Goal: Task Accomplishment & Management: Use online tool/utility

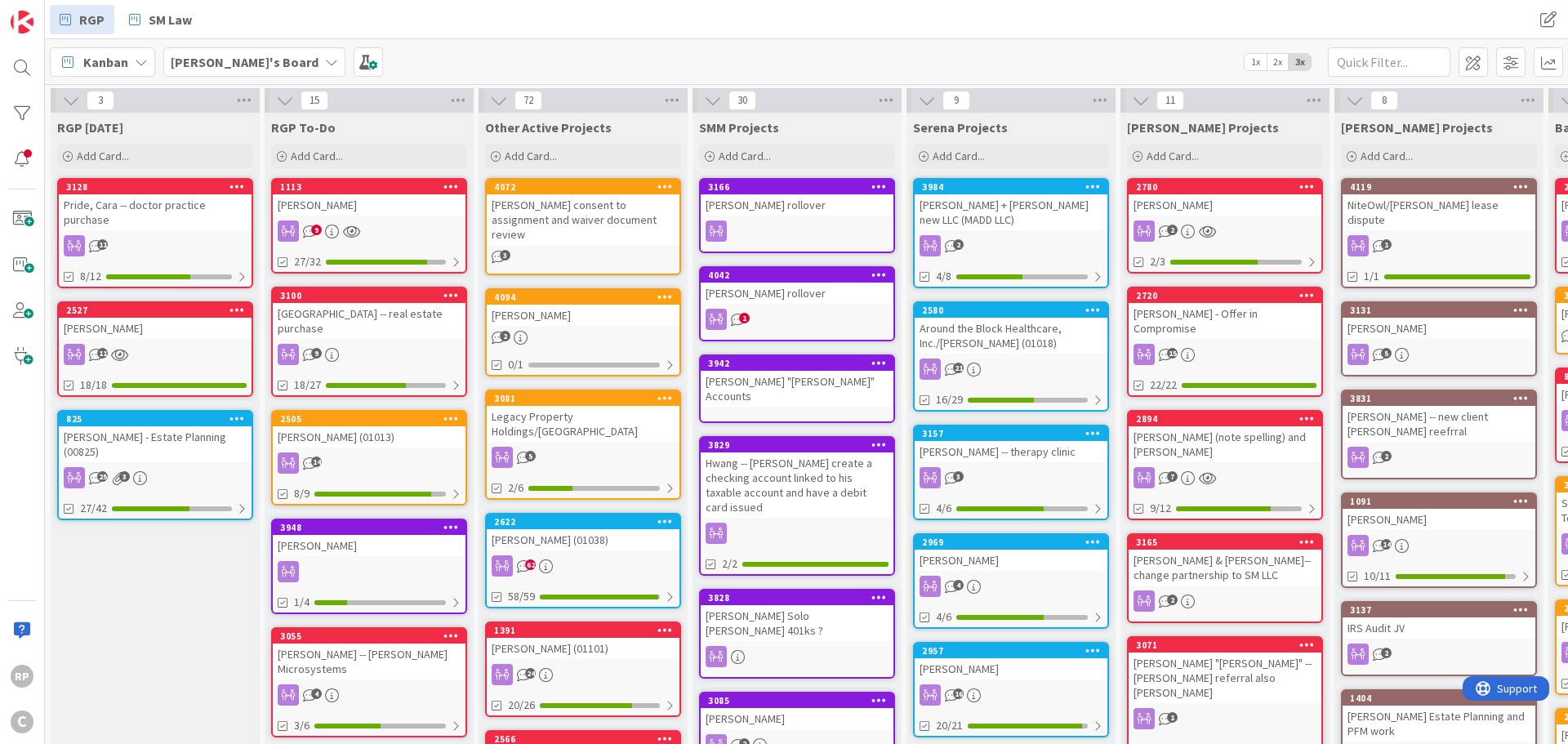
click at [177, 197] on div "Pride, Cara -- doctor practice purchase" at bounding box center [155, 212] width 193 height 36
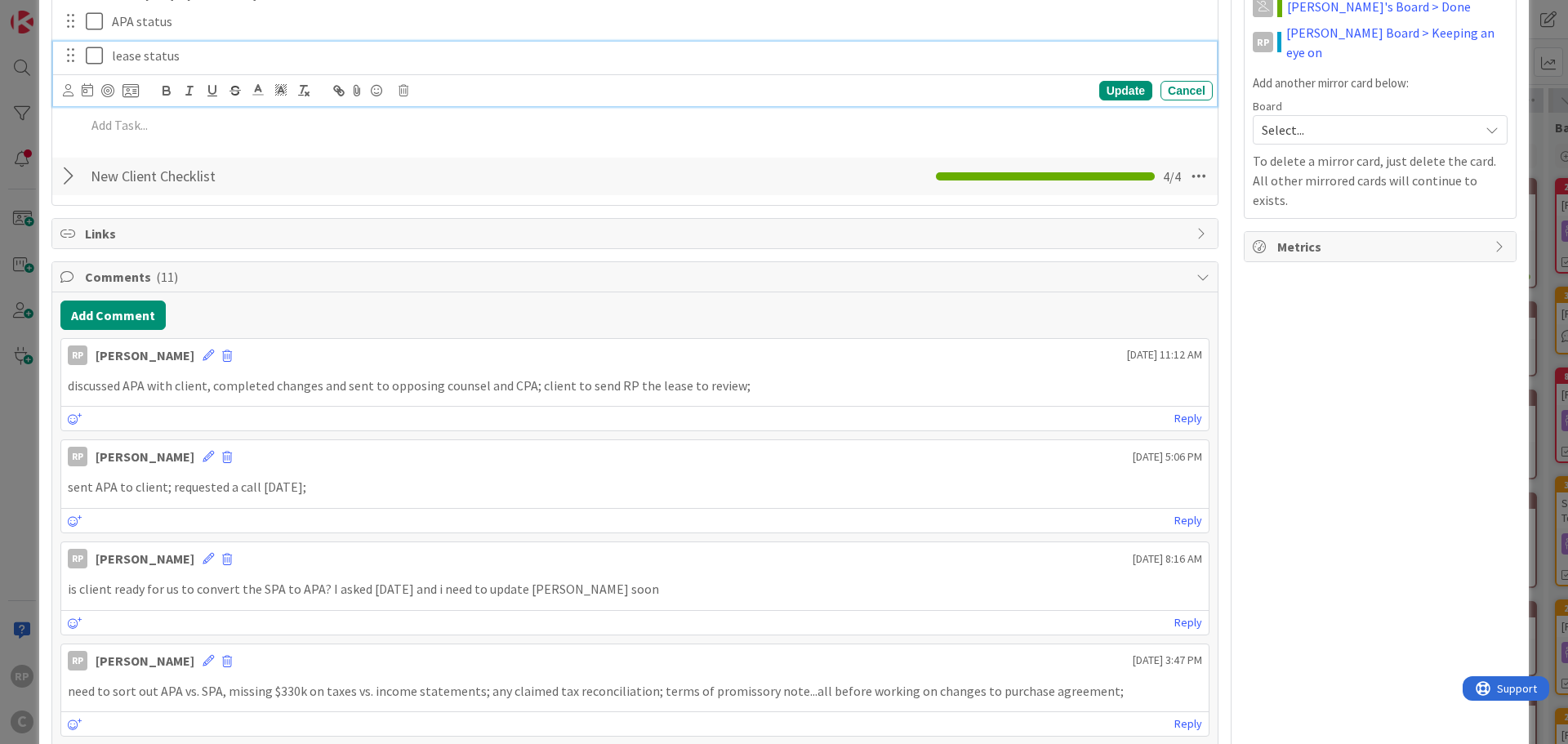
click at [209, 62] on p "lease status" at bounding box center [659, 56] width 1094 height 19
click at [1117, 83] on div "Update" at bounding box center [1126, 91] width 53 height 20
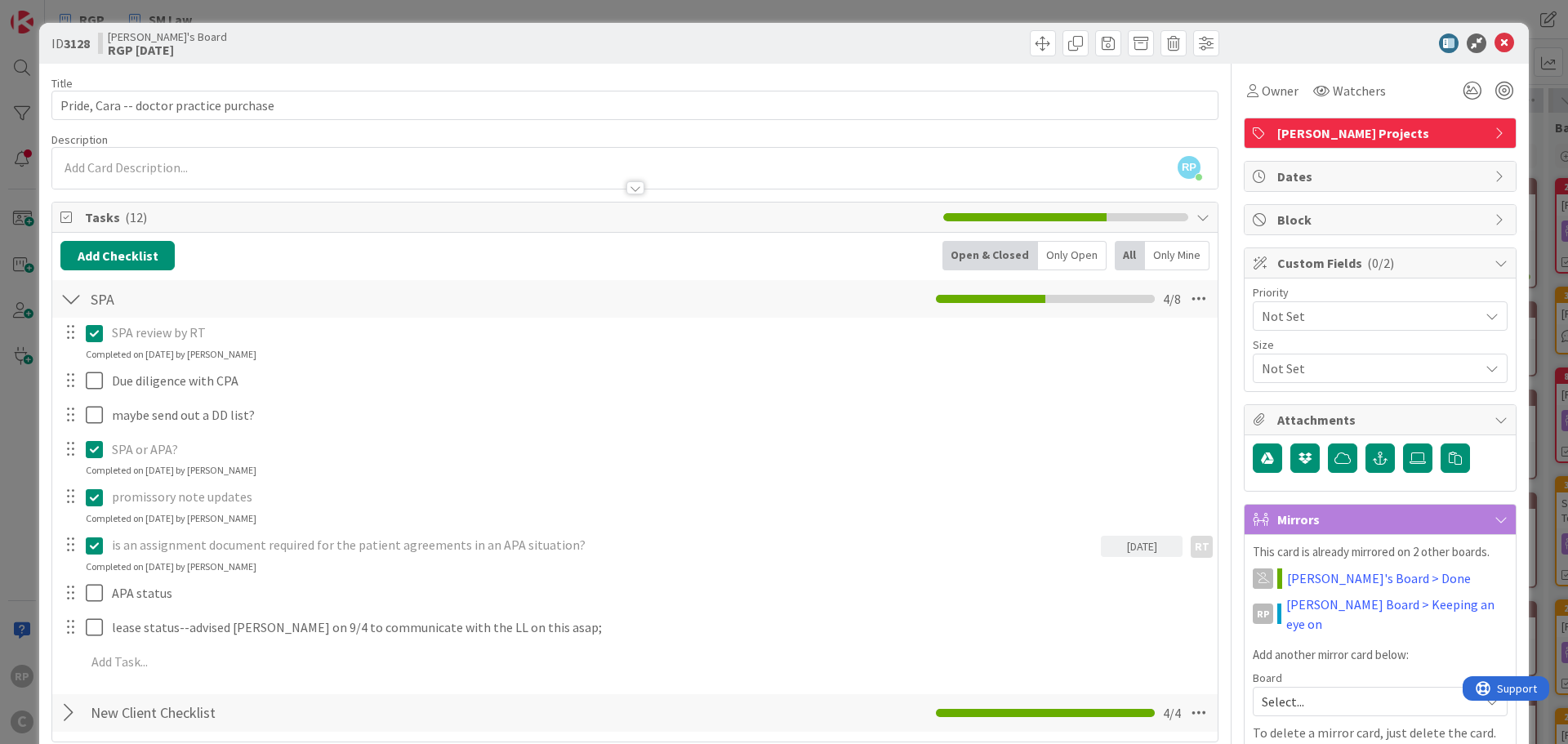
click at [1507, 40] on div "ID 3128 [PERSON_NAME]'s Board RGP [DATE]" at bounding box center [784, 43] width 1490 height 41
click at [1495, 43] on icon at bounding box center [1505, 43] width 20 height 20
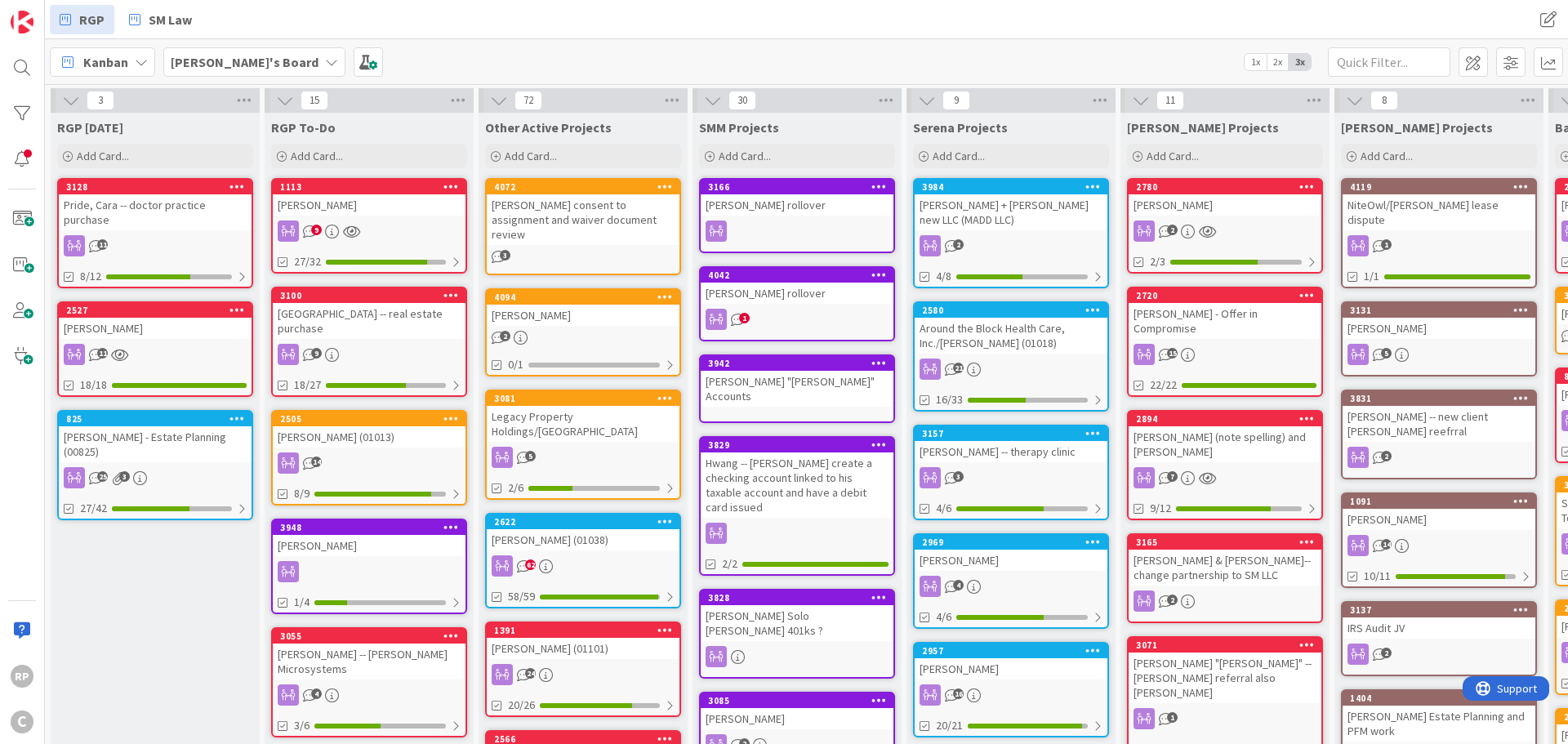
scroll to position [0, 508]
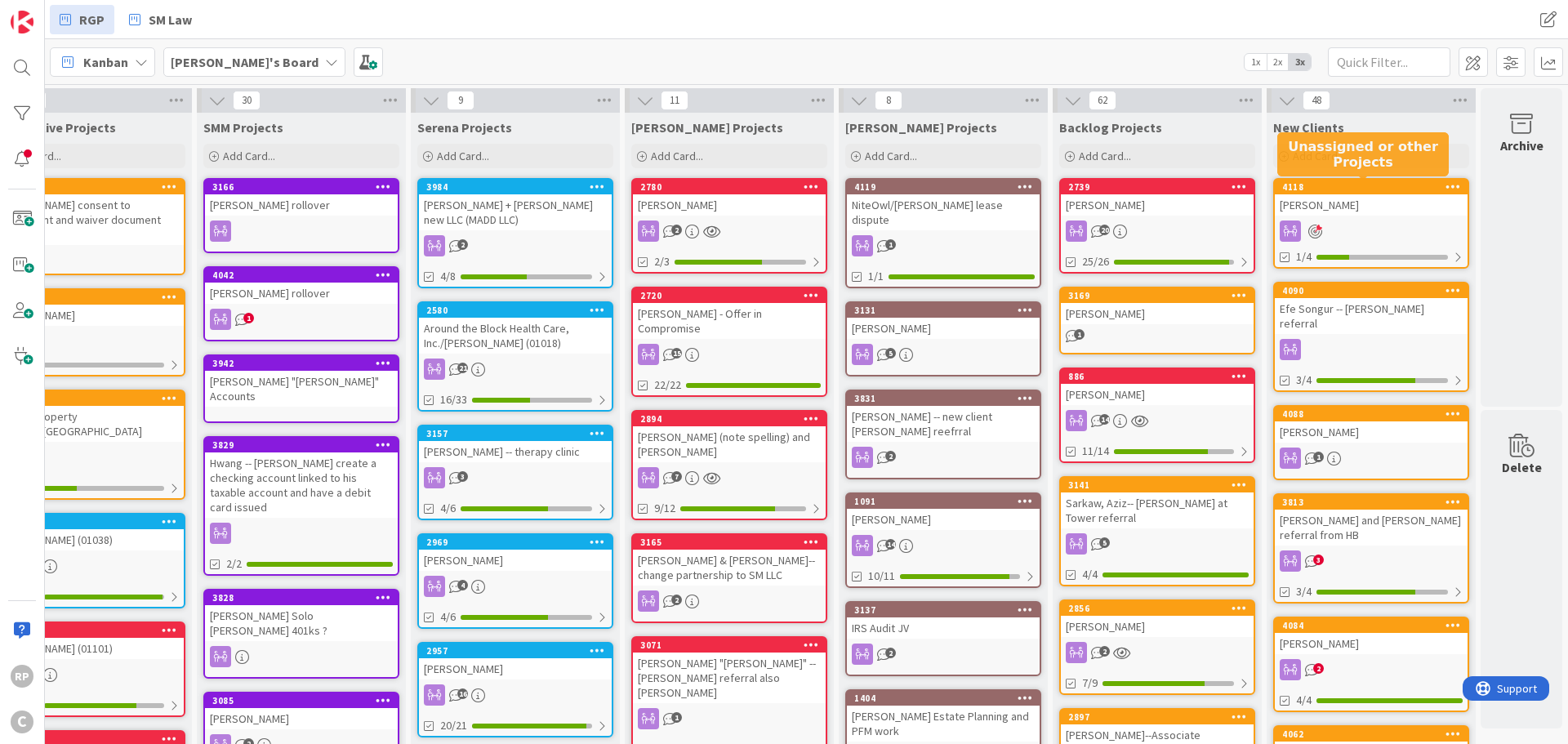
click at [1309, 185] on div "4118" at bounding box center [1374, 187] width 185 height 12
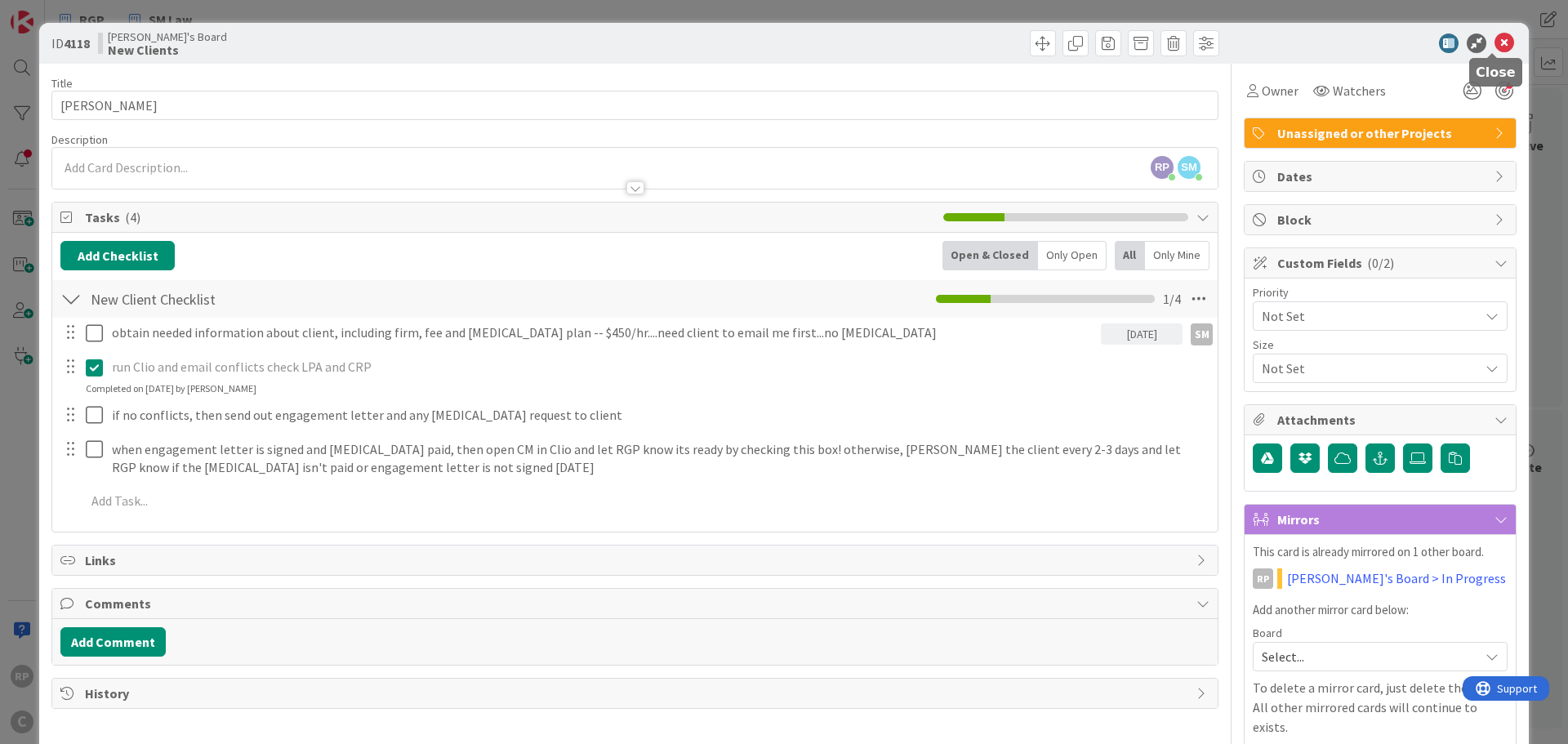
click at [1495, 39] on icon at bounding box center [1505, 43] width 20 height 20
